Goal: Information Seeking & Learning: Compare options

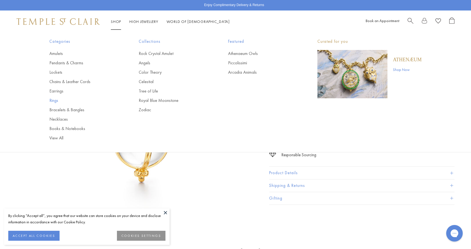
click at [58, 101] on link "Rings" at bounding box center [82, 100] width 67 height 6
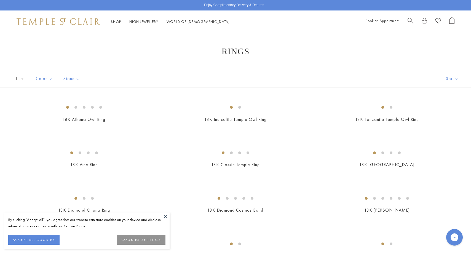
click at [54, 235] on button "ACCEPT ALL COOKIES" at bounding box center [33, 239] width 51 height 10
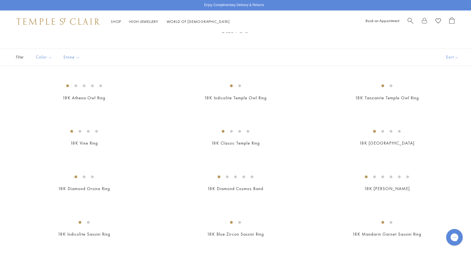
scroll to position [55, 0]
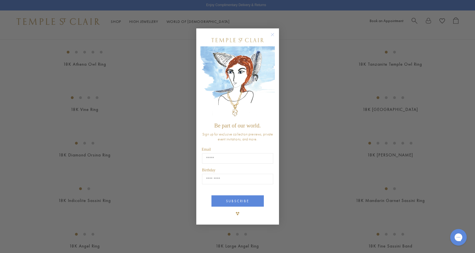
click at [274, 34] on circle "Close dialog" at bounding box center [272, 34] width 7 height 7
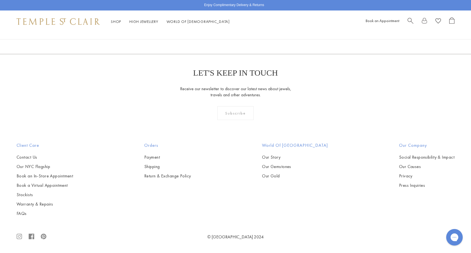
scroll to position [2855, 0]
click at [235, 32] on link "2" at bounding box center [235, 24] width 18 height 15
click at [236, 32] on link "1" at bounding box center [235, 24] width 18 height 15
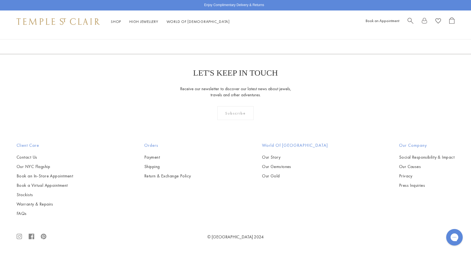
click at [236, 32] on link "2" at bounding box center [235, 24] width 18 height 15
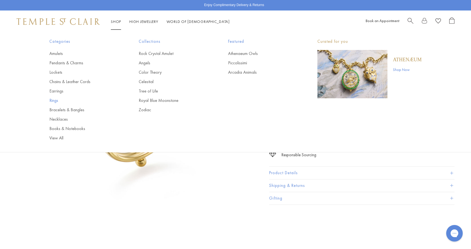
click at [52, 98] on link "Rings" at bounding box center [82, 100] width 67 height 6
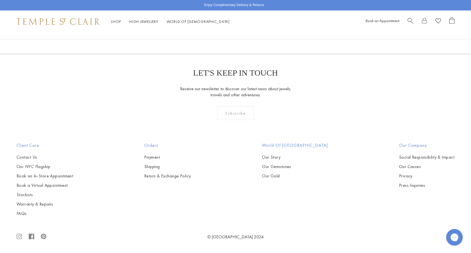
scroll to position [1289, 0]
click at [0, 0] on img at bounding box center [0, 0] width 0 height 0
click at [236, 32] on link "2" at bounding box center [235, 24] width 18 height 15
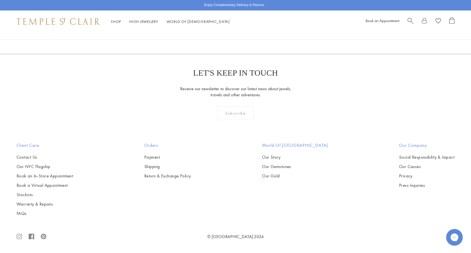
click at [237, 32] on link "1" at bounding box center [235, 24] width 18 height 15
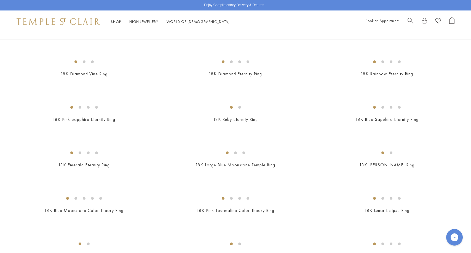
scroll to position [496, 0]
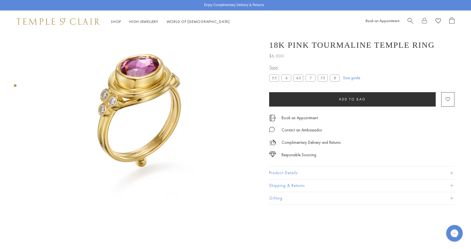
click at [452, 174] on span at bounding box center [451, 172] width 3 height 3
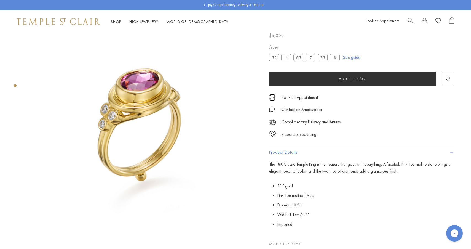
scroll to position [5, 0]
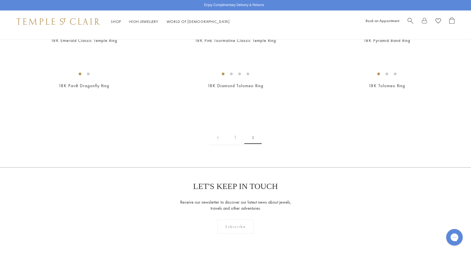
scroll to position [67, 0]
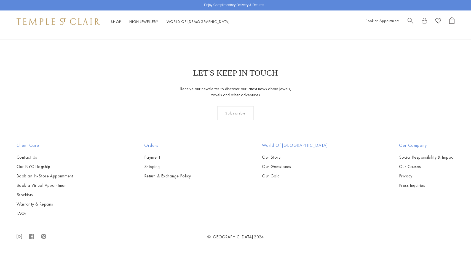
click at [217, 31] on span "1" at bounding box center [217, 24] width 17 height 13
click at [0, 0] on img at bounding box center [0, 0] width 0 height 0
